Goal: Information Seeking & Learning: Find specific fact

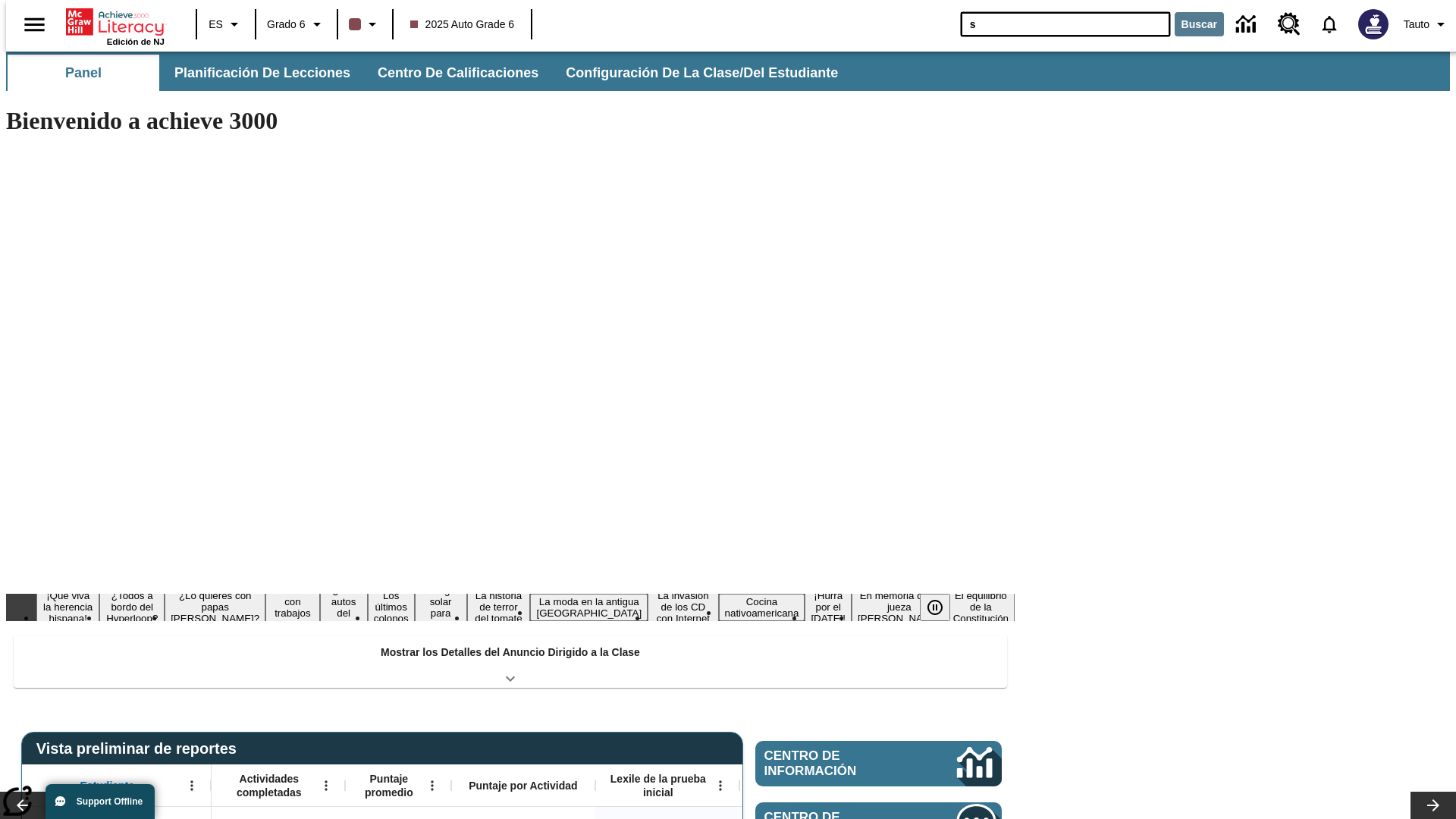
type input "s"
click at [1190, 24] on button "Buscar" at bounding box center [1199, 24] width 49 height 24
